Goal: Find specific page/section: Find specific page/section

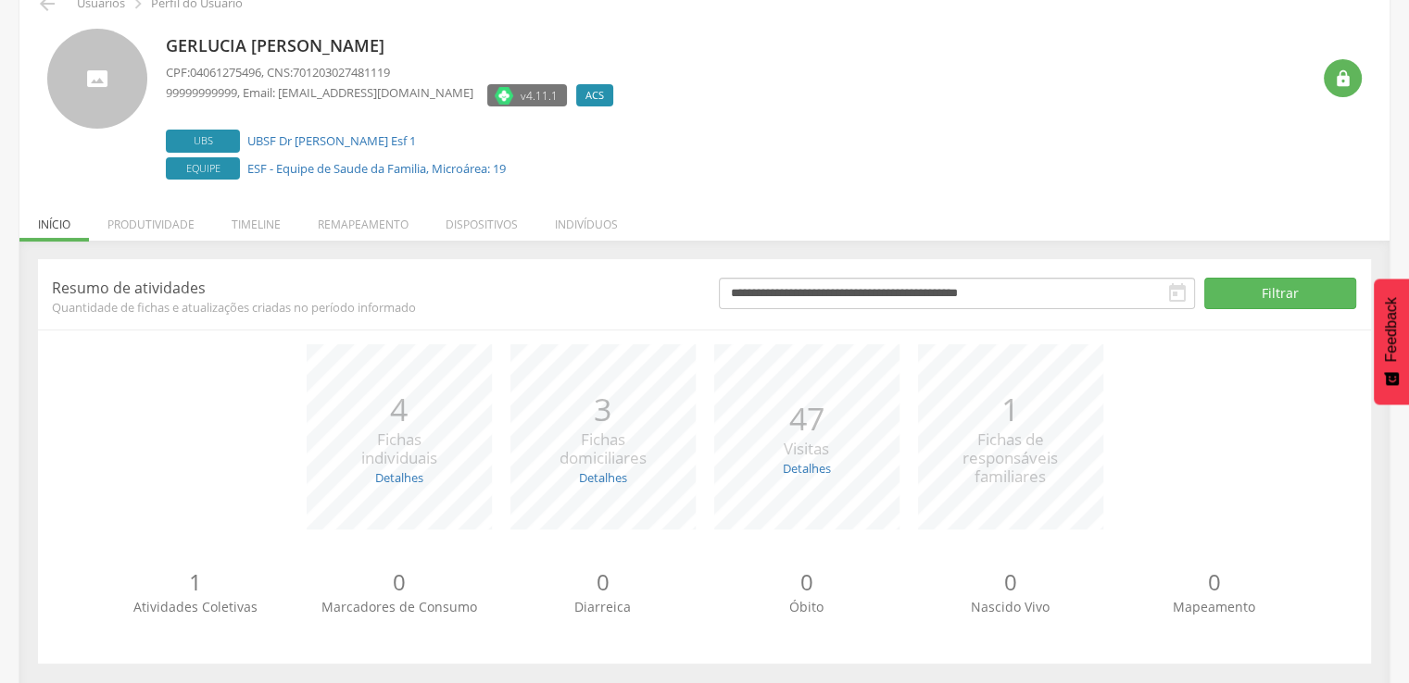
scroll to position [105, 0]
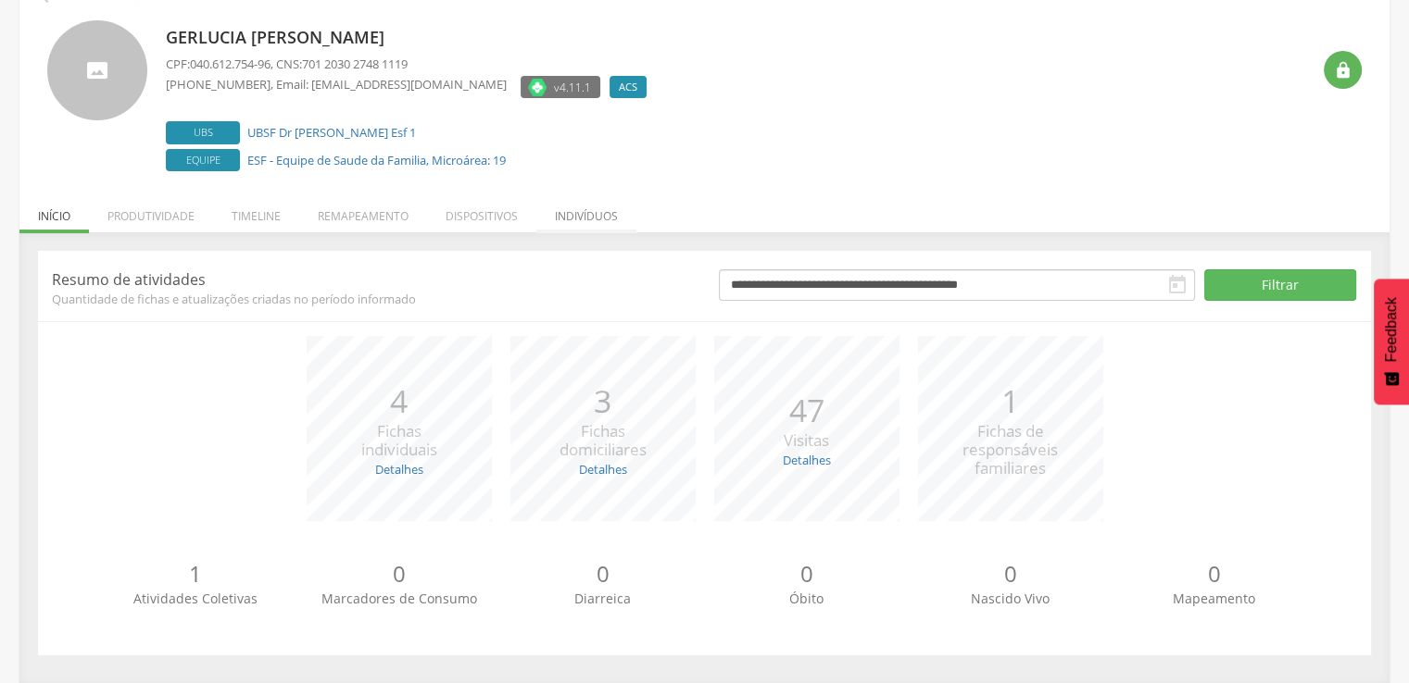
click at [590, 212] on li "Indivíduos" at bounding box center [586, 212] width 100 height 44
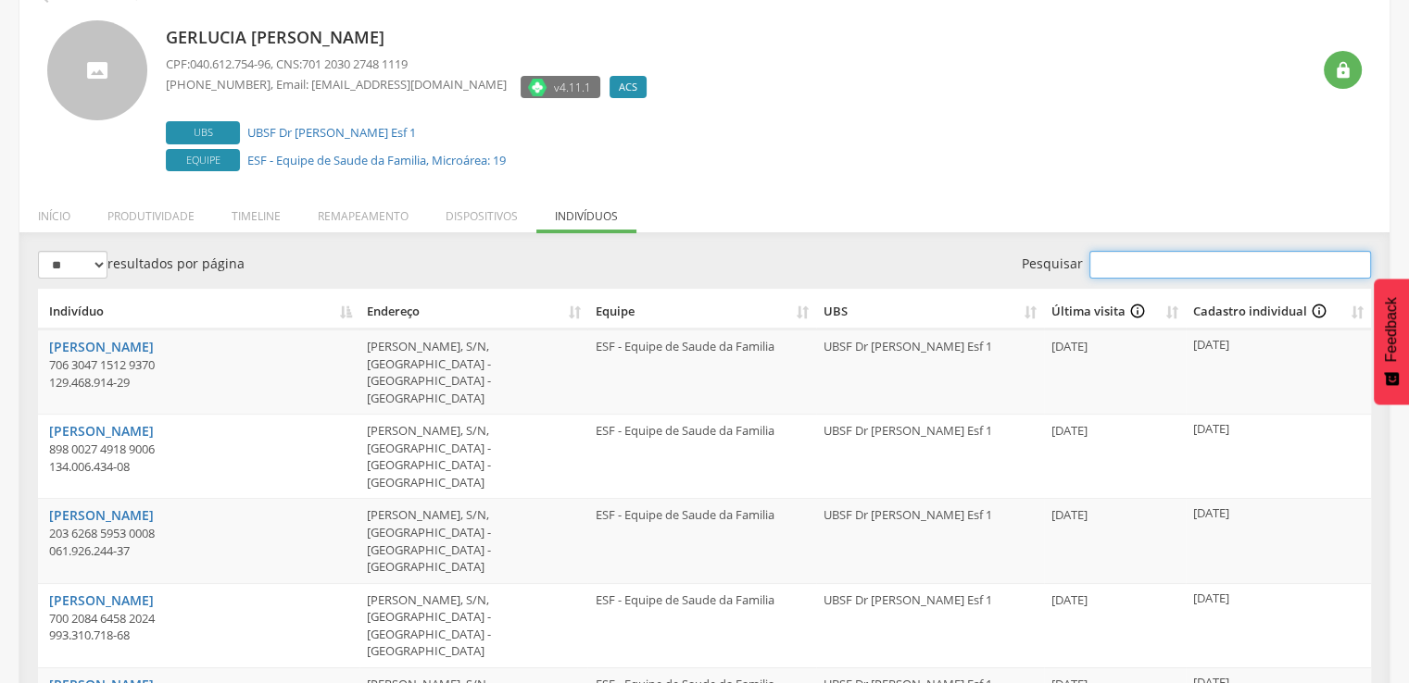
click at [1167, 269] on input "Pesquisar" at bounding box center [1230, 265] width 282 height 28
click at [471, 214] on li "Dispositivos" at bounding box center [481, 212] width 109 height 44
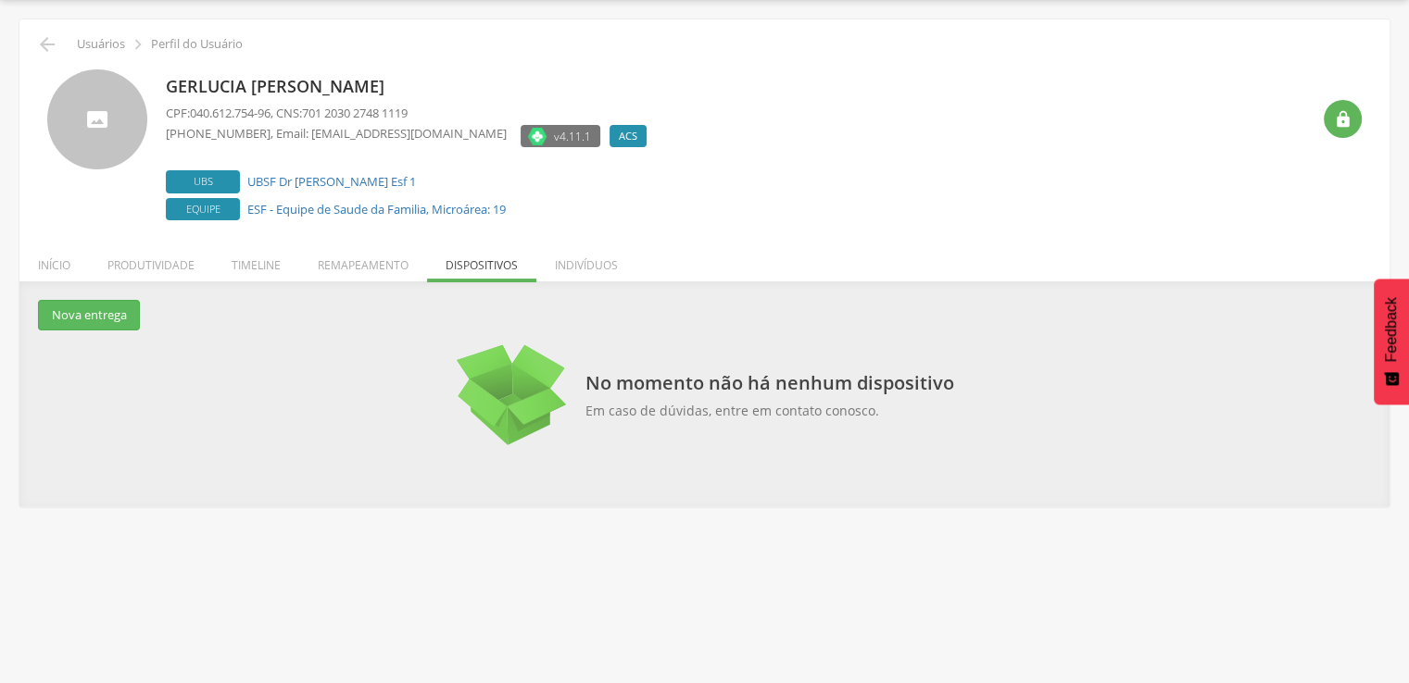
scroll to position [56, 0]
click at [396, 269] on li "Remapeamento" at bounding box center [363, 261] width 128 height 44
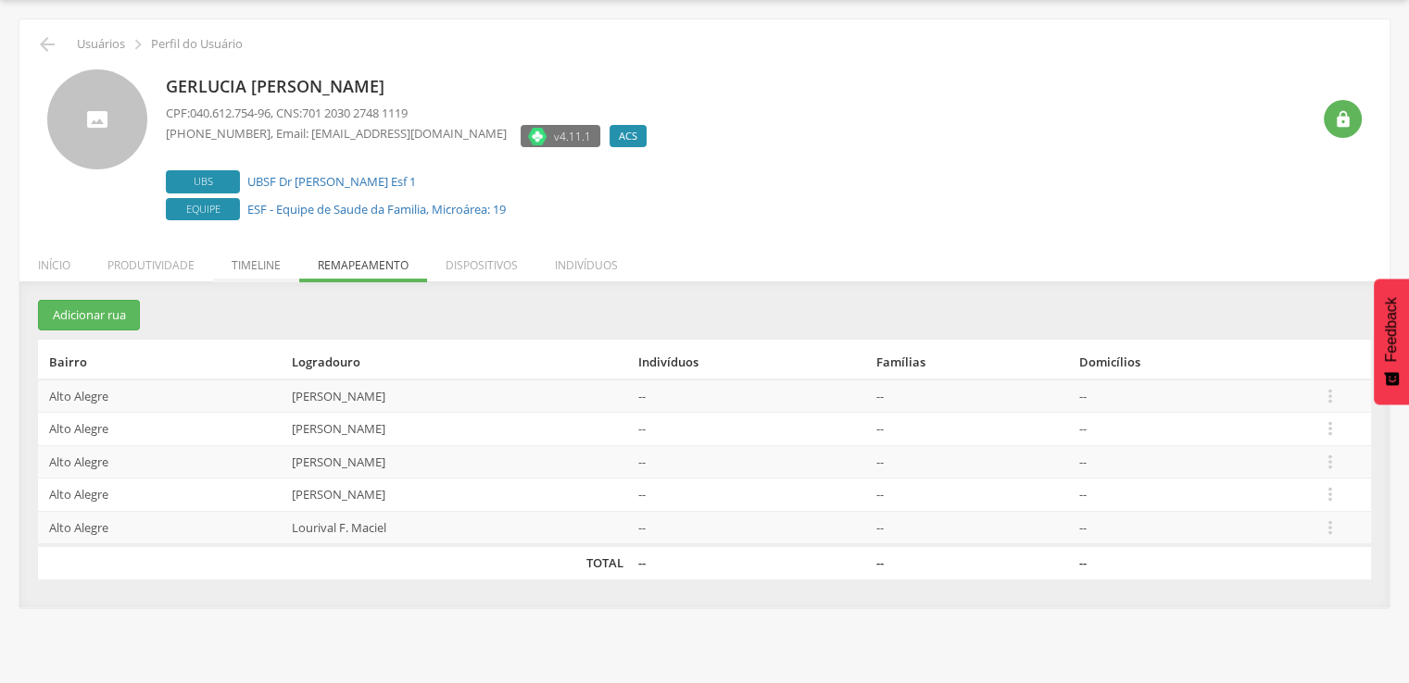
click at [249, 262] on li "Timeline" at bounding box center [256, 261] width 86 height 44
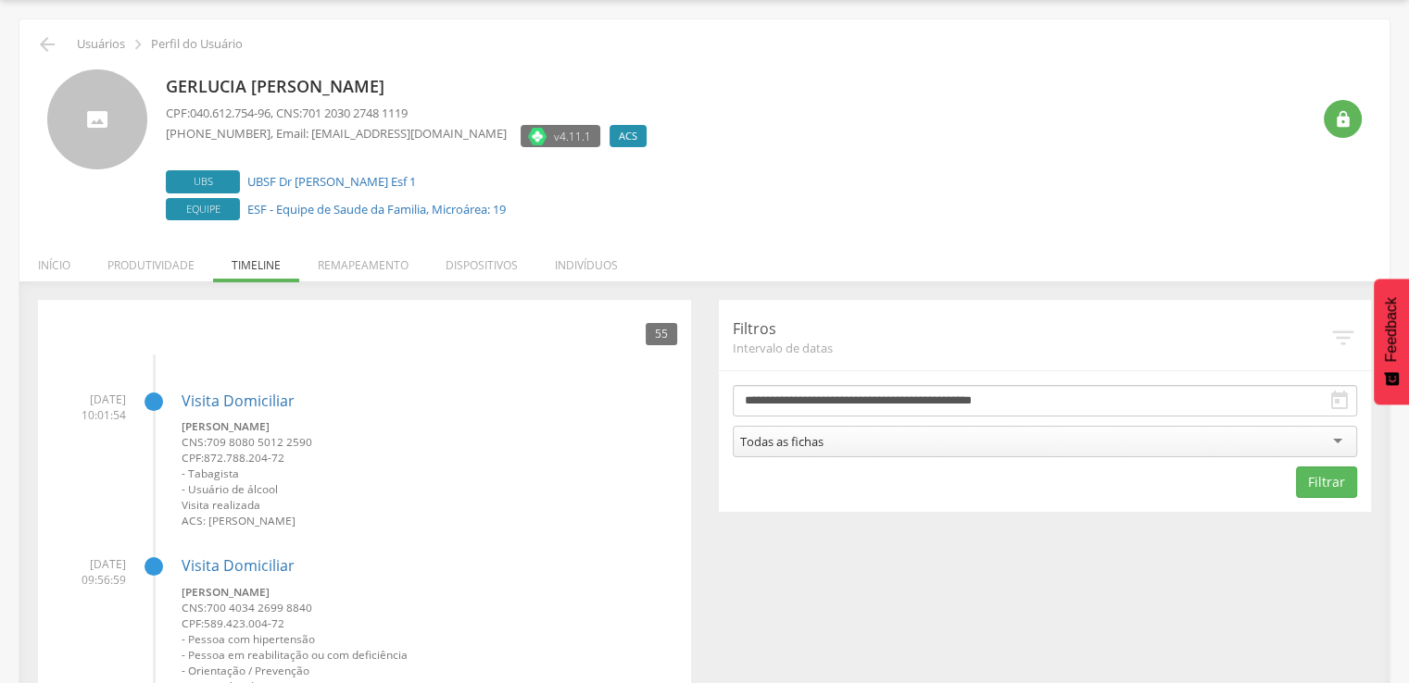
scroll to position [105, 0]
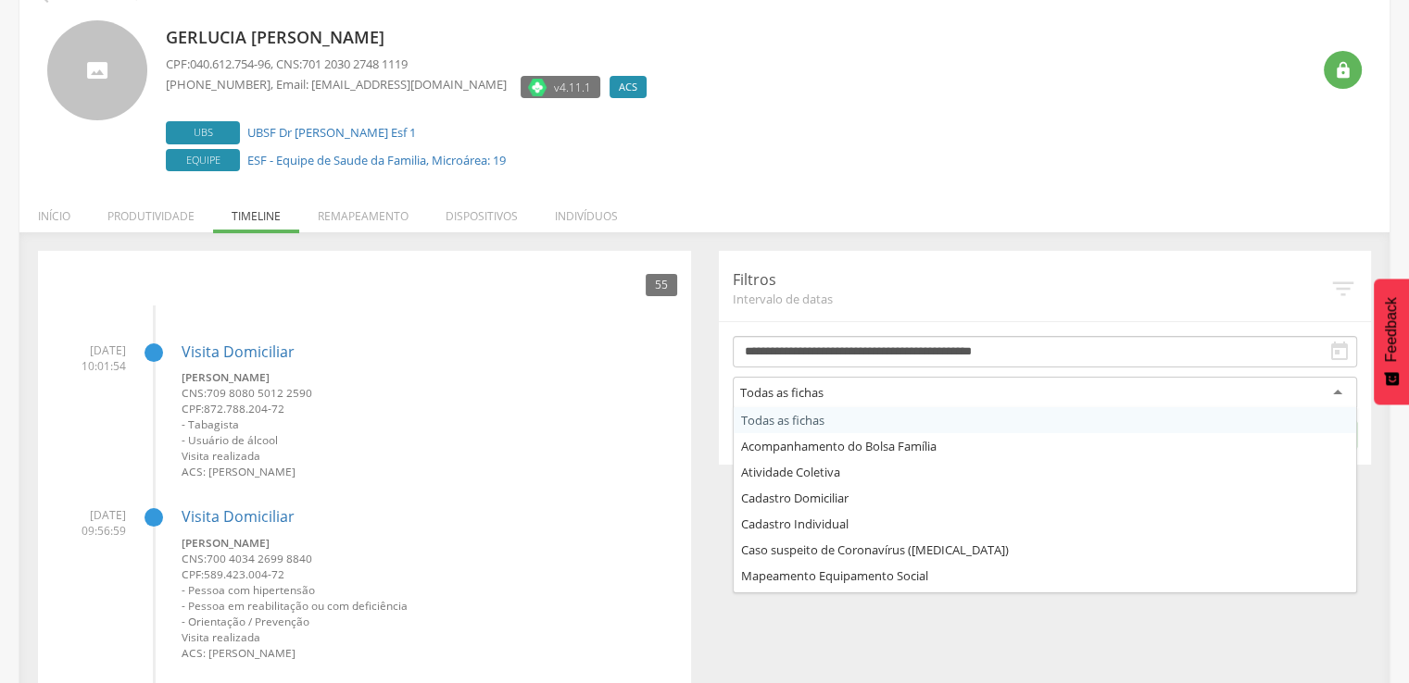
click at [833, 387] on div "Todas as fichas" at bounding box center [1045, 393] width 625 height 33
click at [44, 142] on div "Gerlucia [PERSON_NAME] CPF: 040.612.754-96 , CNS: 701 2030 2748 1119 [PHONE_NUM…" at bounding box center [704, 90] width 1342 height 169
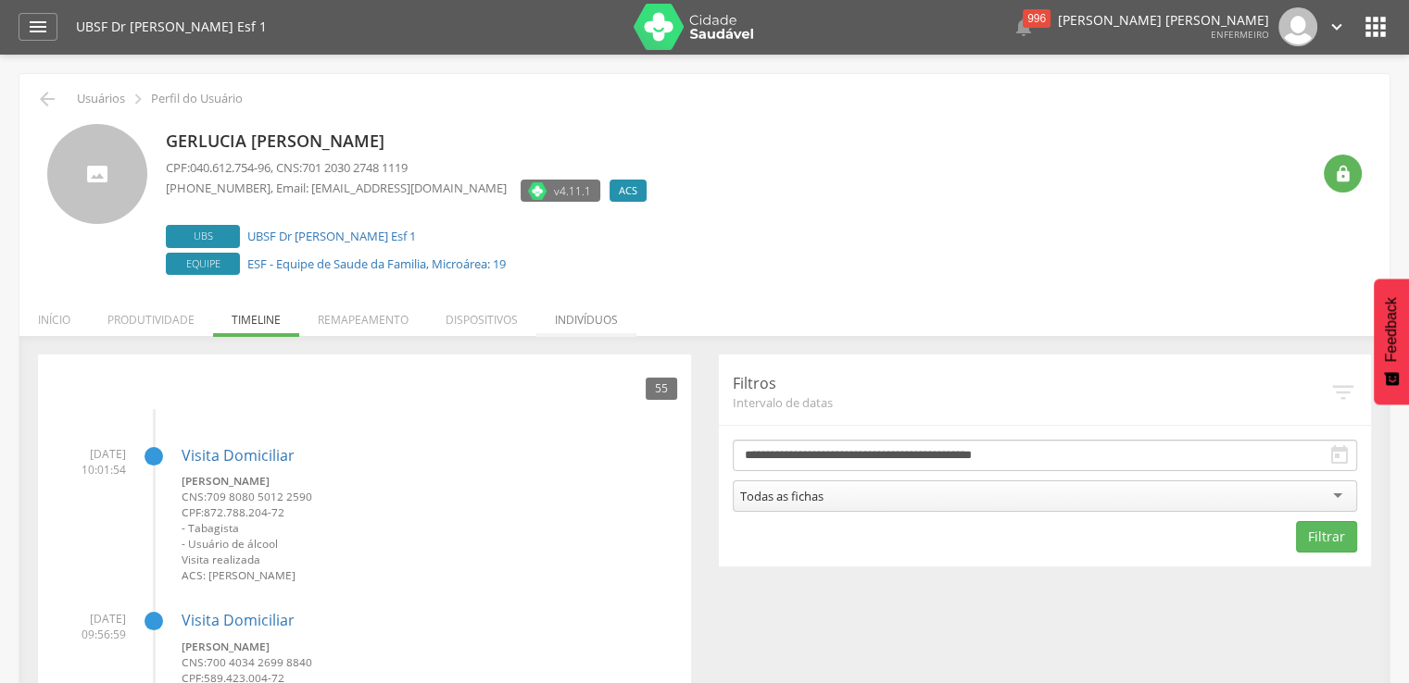
scroll to position [0, 0]
click at [44, 23] on icon "" at bounding box center [38, 28] width 22 height 22
